Goal: Information Seeking & Learning: Learn about a topic

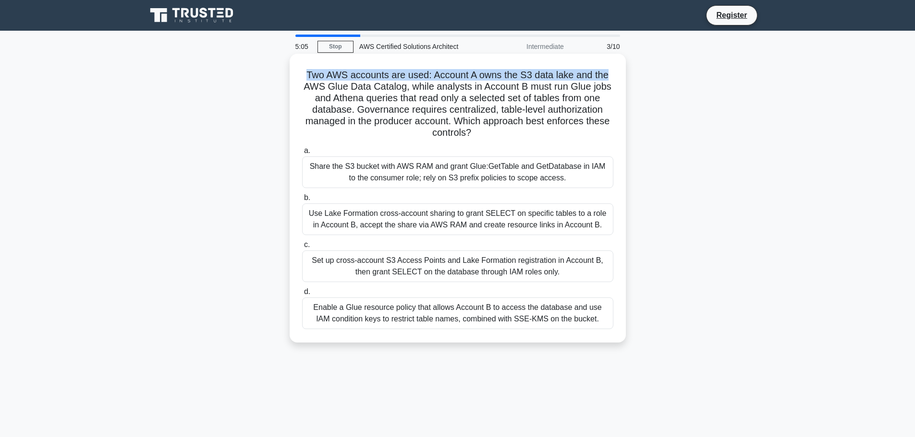
drag, startPoint x: 305, startPoint y: 73, endPoint x: 611, endPoint y: 79, distance: 306.0
click at [611, 79] on h5 "Two AWS accounts are used: Account A owns the S3 data lake and the AWS Glue Dat…" at bounding box center [457, 104] width 313 height 70
click at [547, 308] on div "Enable a Glue resource policy that allows Account B to access the database and …" at bounding box center [457, 314] width 311 height 32
click at [302, 295] on input "d. Enable a Glue resource policy that allows Account B to access the database a…" at bounding box center [302, 292] width 0 height 6
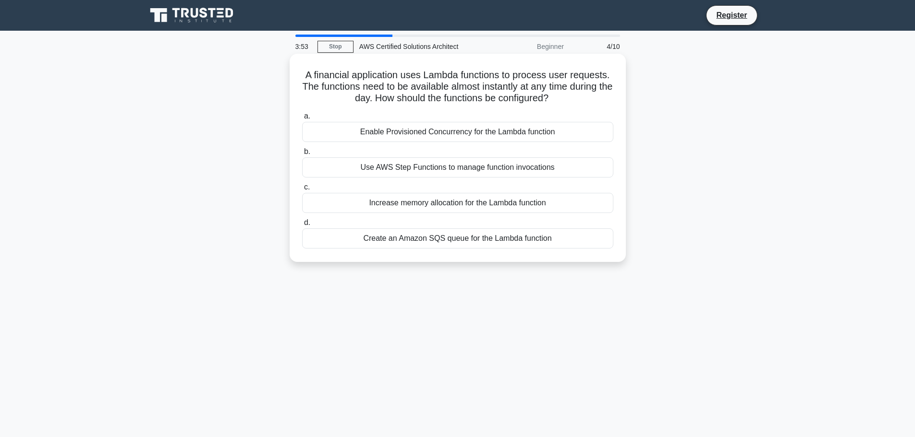
click at [586, 136] on div "Enable Provisioned Concurrency for the Lambda function" at bounding box center [457, 132] width 311 height 20
click at [302, 120] on input "a. Enable Provisioned Concurrency for the Lambda function" at bounding box center [302, 116] width 0 height 6
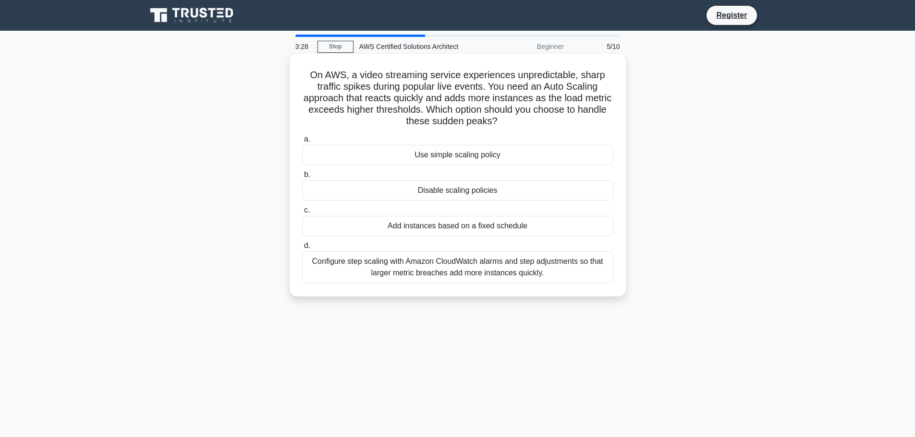
click at [561, 266] on div "Configure step scaling with Amazon CloudWatch alarms and step adjustments so th…" at bounding box center [457, 268] width 311 height 32
click at [302, 249] on input "d. Configure step scaling with Amazon CloudWatch alarms and step adjustments so…" at bounding box center [302, 246] width 0 height 6
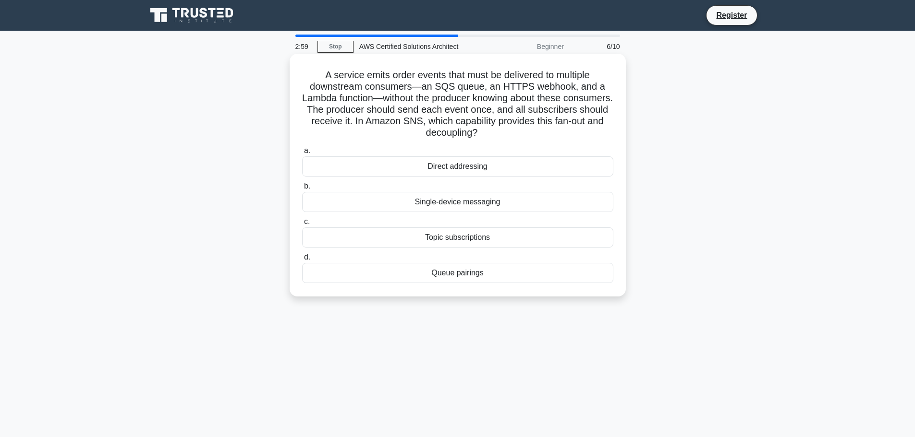
click at [567, 162] on div "Direct addressing" at bounding box center [457, 167] width 311 height 20
click at [302, 154] on input "a. Direct addressing" at bounding box center [302, 151] width 0 height 6
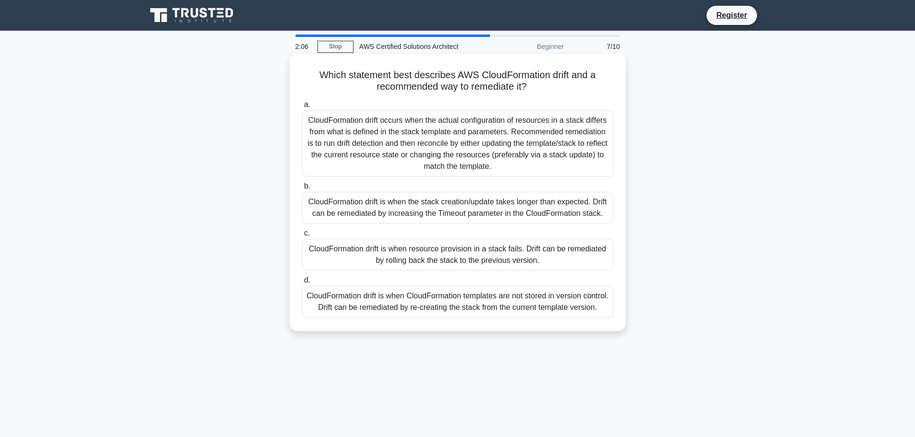
click at [550, 141] on div "CloudFormation drift occurs when the actual configuration of resources in a sta…" at bounding box center [457, 143] width 311 height 66
click at [302, 108] on input "a. CloudFormation drift occurs when the actual configuration of resources in a …" at bounding box center [302, 105] width 0 height 6
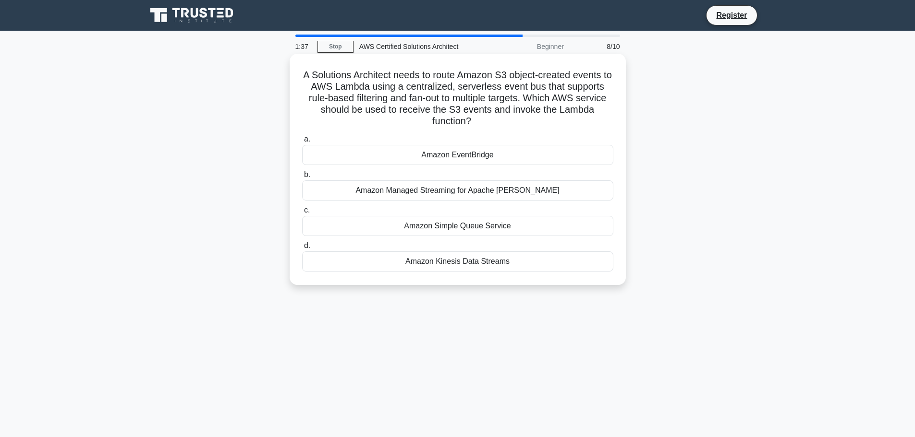
click at [504, 154] on div "Amazon EventBridge" at bounding box center [457, 155] width 311 height 20
click at [302, 143] on input "a. Amazon EventBridge" at bounding box center [302, 139] width 0 height 6
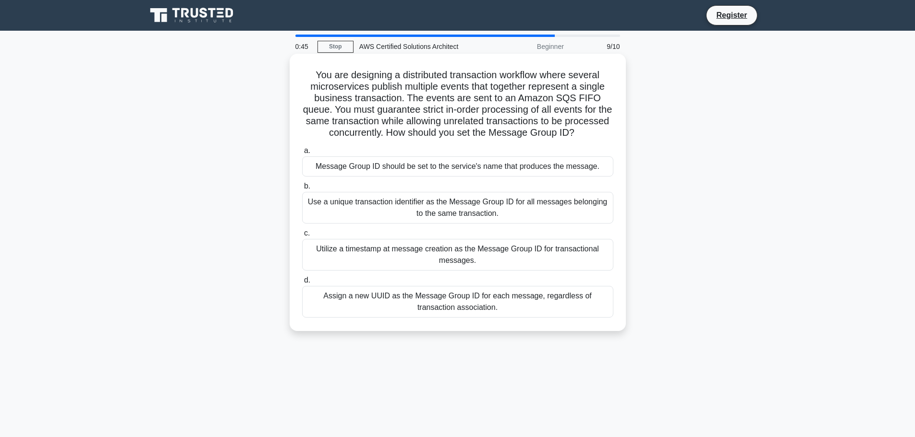
click at [522, 295] on div "Assign a new UUID as the Message Group ID for each message, regardless of trans…" at bounding box center [457, 302] width 311 height 32
click at [302, 284] on input "d. Assign a new UUID as the Message Group ID for each message, regardless of tr…" at bounding box center [302, 281] width 0 height 6
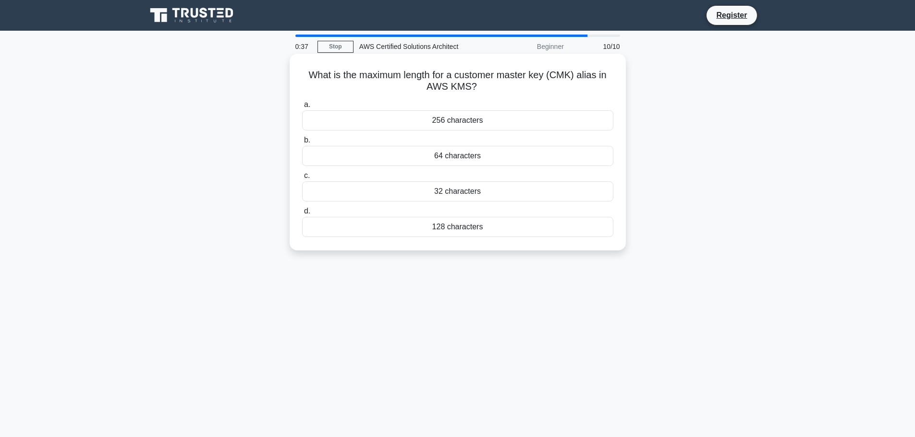
click at [506, 115] on div "256 characters" at bounding box center [457, 120] width 311 height 20
click at [302, 108] on input "a. 256 characters" at bounding box center [302, 105] width 0 height 6
